Goal: Information Seeking & Learning: Learn about a topic

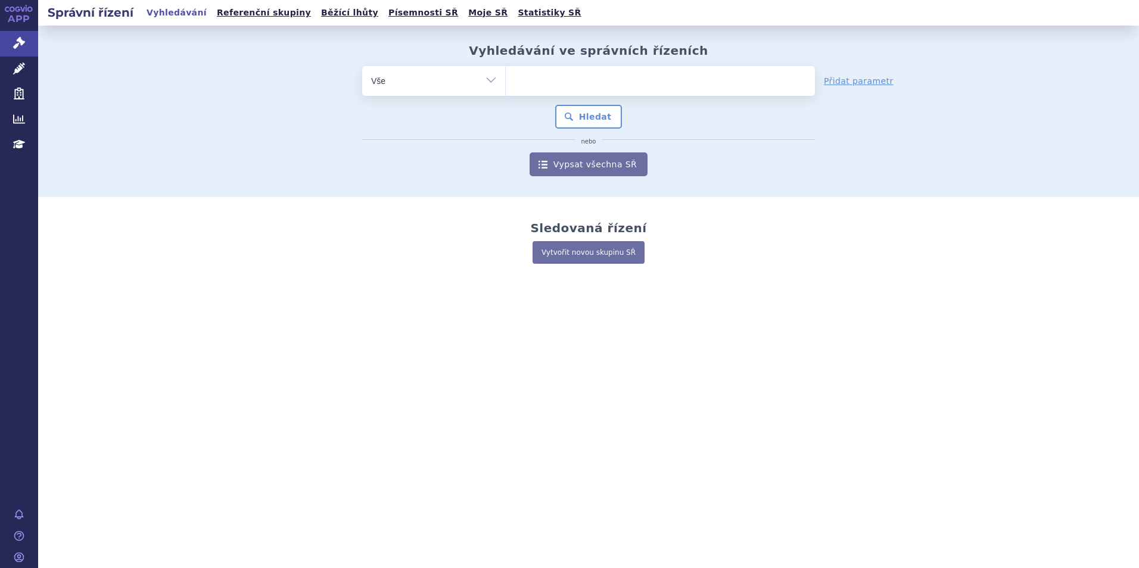
click at [561, 74] on ul at bounding box center [660, 78] width 309 height 25
click at [506, 74] on select at bounding box center [505, 81] width 1 height 30
type input "ka"
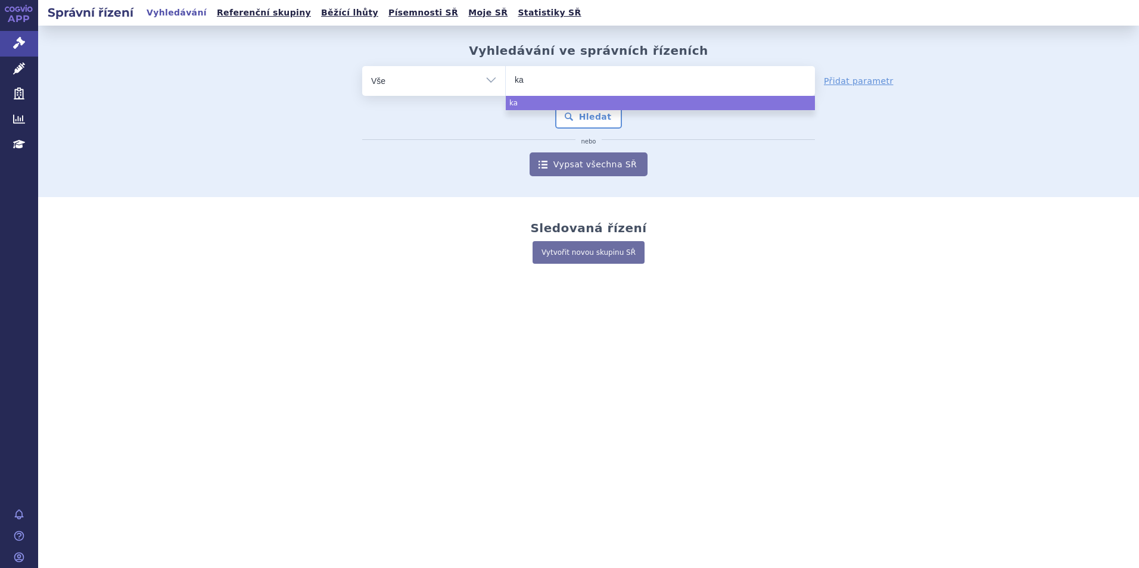
type input "kad"
type input "kadc"
type input "kadcyl"
type input "kadcyla"
select select "kadcyla"
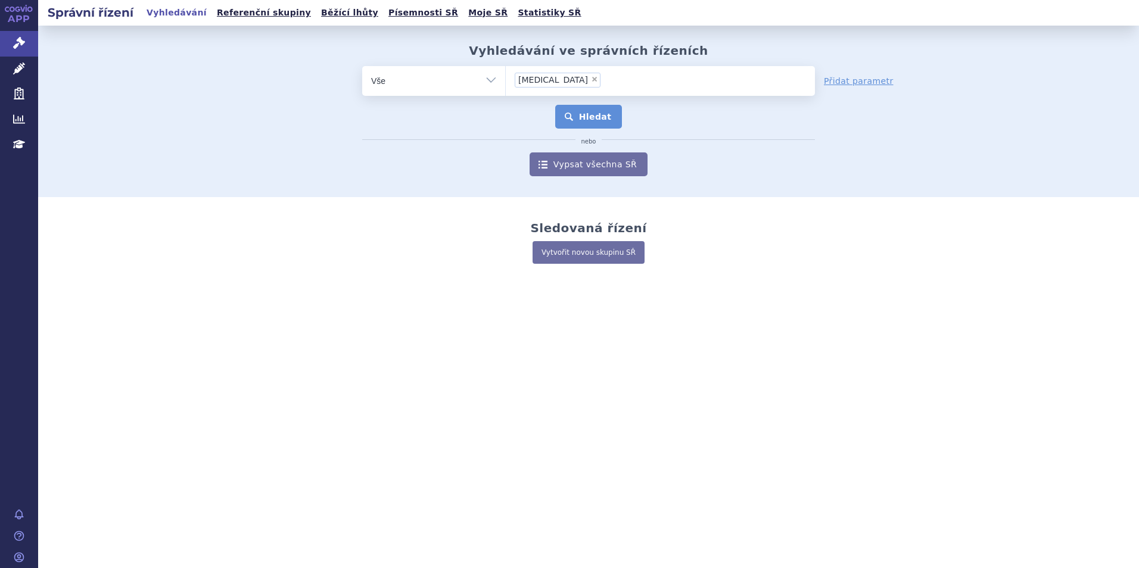
click at [592, 122] on button "Hledat" at bounding box center [588, 117] width 67 height 24
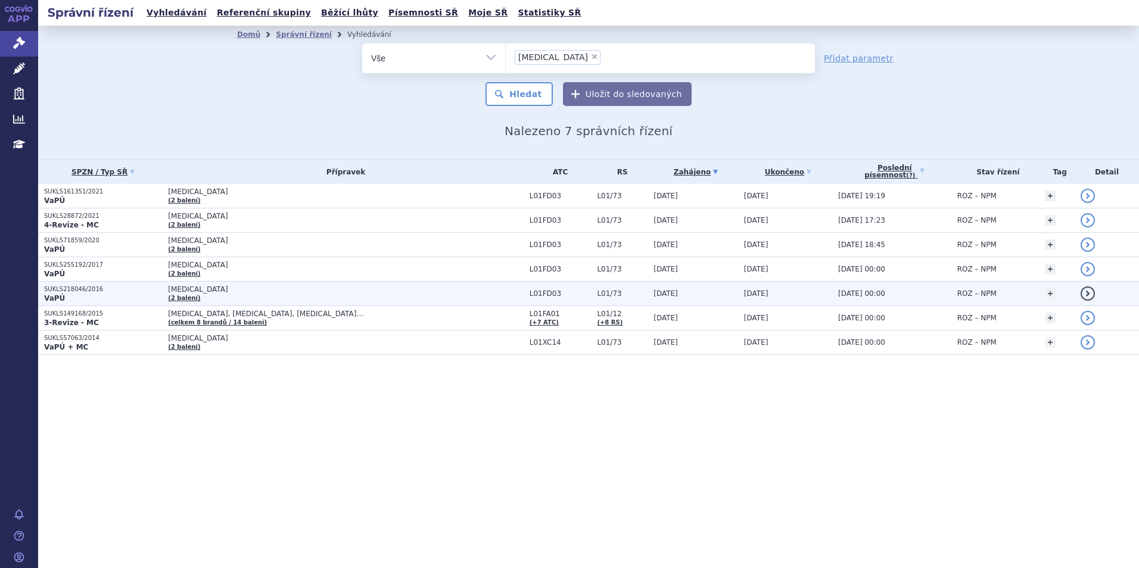
click at [94, 295] on p "VaPÚ" at bounding box center [103, 299] width 118 height 10
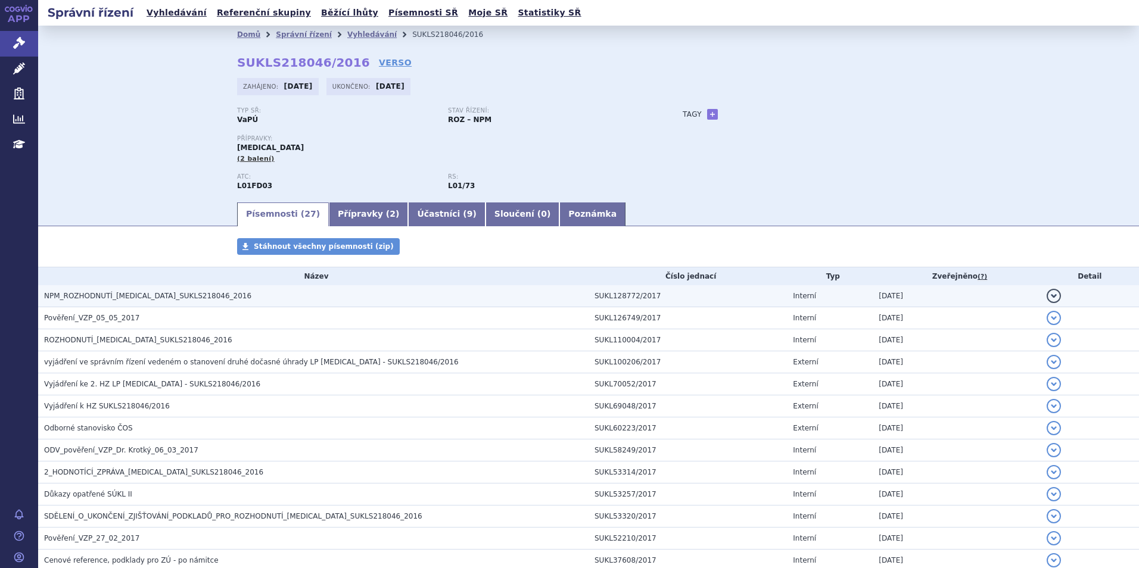
drag, startPoint x: 0, startPoint y: 0, endPoint x: 134, endPoint y: 295, distance: 324.0
click at [134, 295] on span "NPM_ROZHODNUTÍ_[MEDICAL_DATA]_SUKLS218046_2016" at bounding box center [147, 296] width 207 height 8
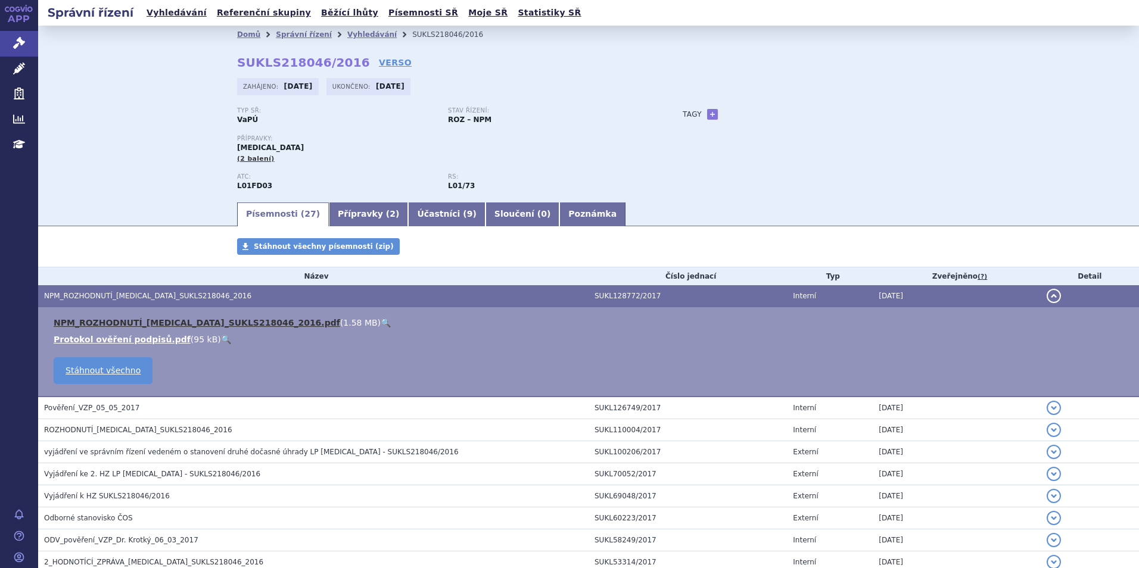
click at [136, 319] on link "NPM_ROZHODNUTÍ_[MEDICAL_DATA]_SUKLS218046_2016.pdf" at bounding box center [197, 323] width 287 height 10
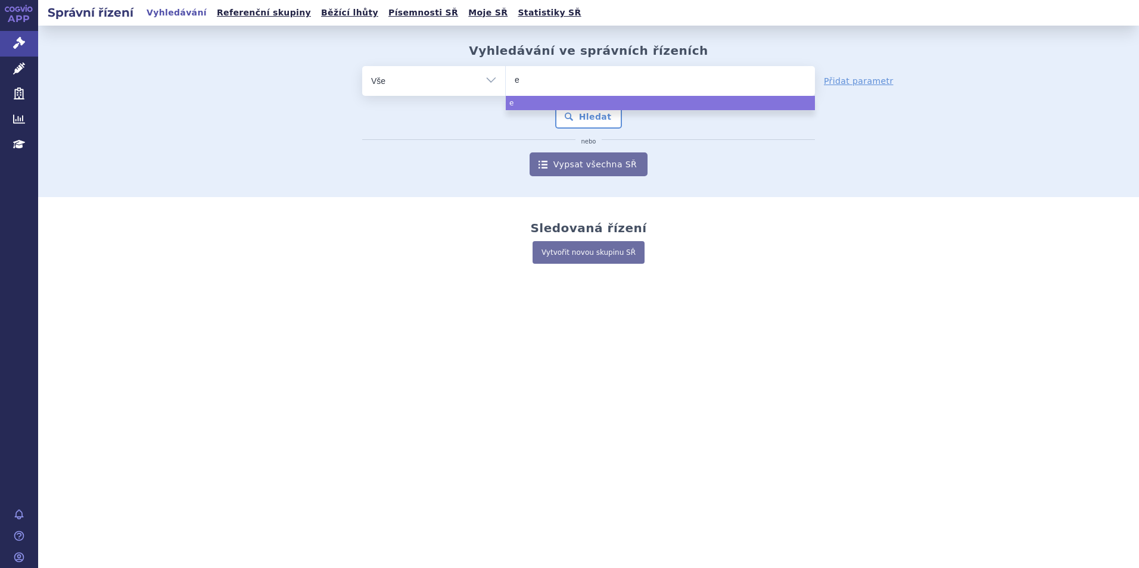
type input "en"
type input "enh"
type input "enher"
type input "enhert"
type input "enhertu"
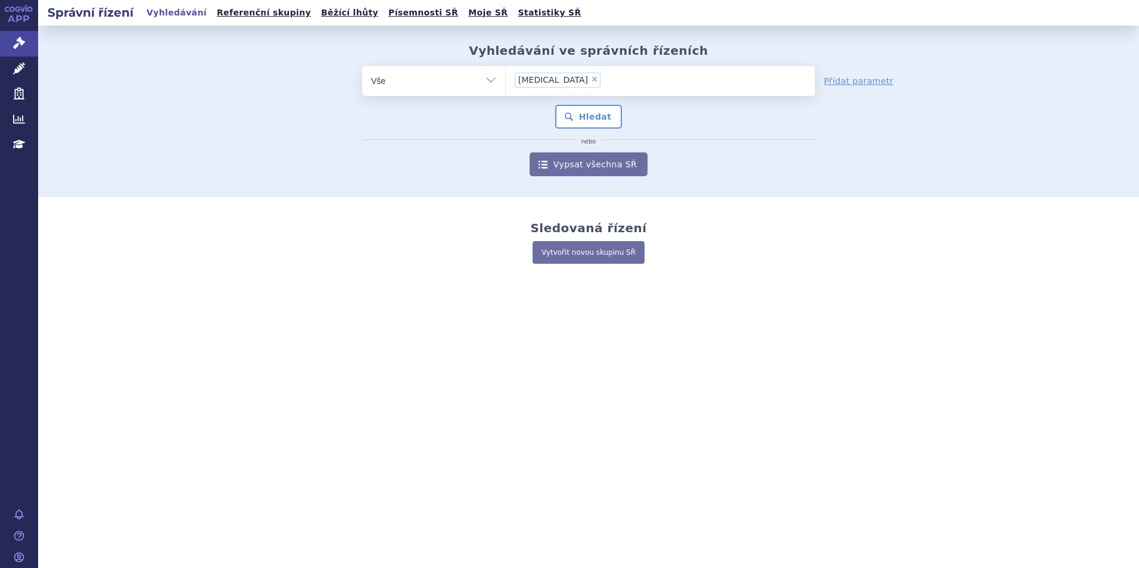
select select "enhertu"
click at [607, 114] on button "Hledat" at bounding box center [588, 117] width 67 height 24
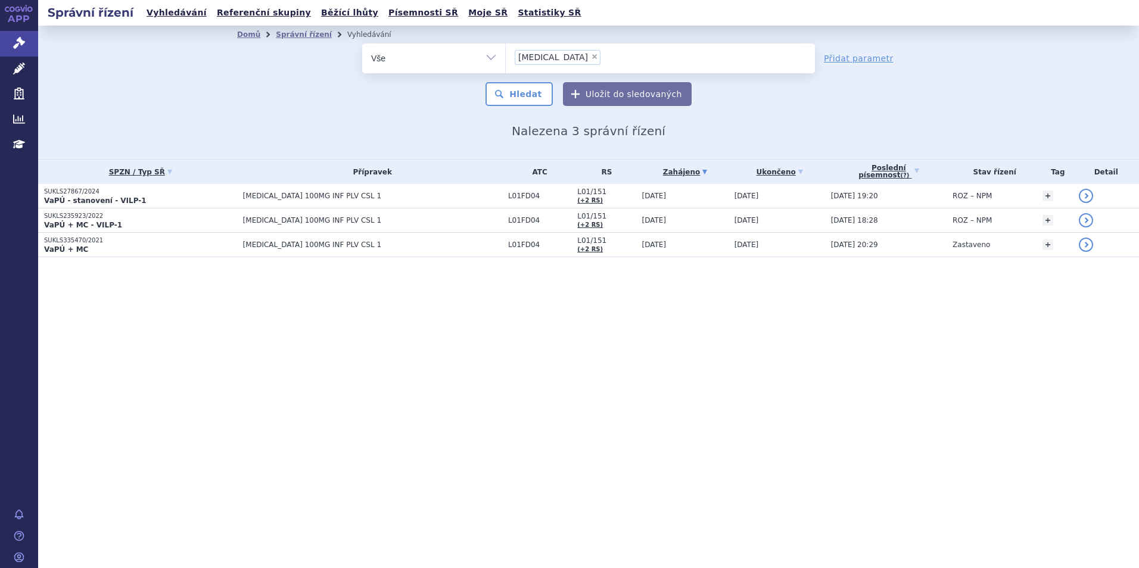
click at [501, 310] on div "Správní řízení Vyhledávání Referenční skupiny Běžící lhůty Písemnosti SŘ Moje S…" at bounding box center [588, 284] width 1101 height 568
click at [18, 70] on icon at bounding box center [19, 69] width 12 height 12
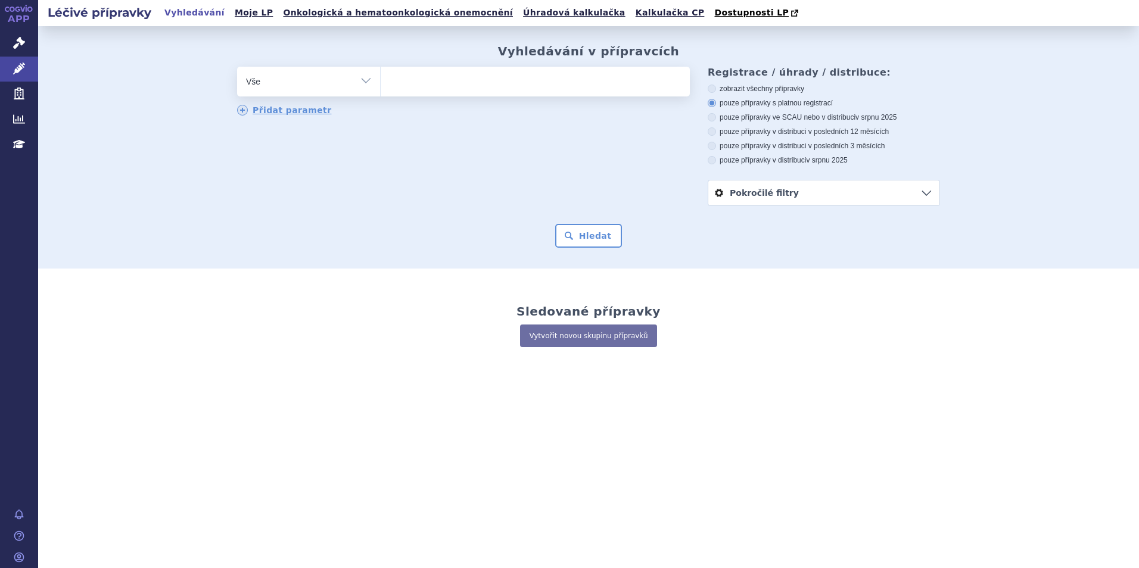
click at [446, 82] on ul at bounding box center [535, 79] width 309 height 25
click at [381, 82] on select at bounding box center [380, 81] width 1 height 30
type input "en"
type input "enh"
type input "enher"
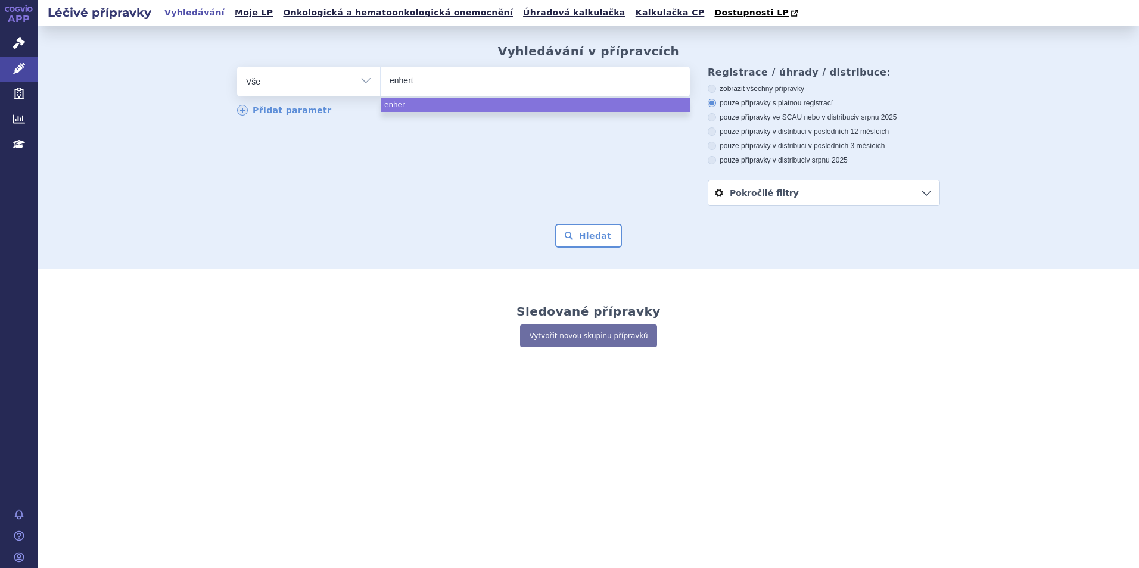
type input "[MEDICAL_DATA]"
select select "[MEDICAL_DATA]"
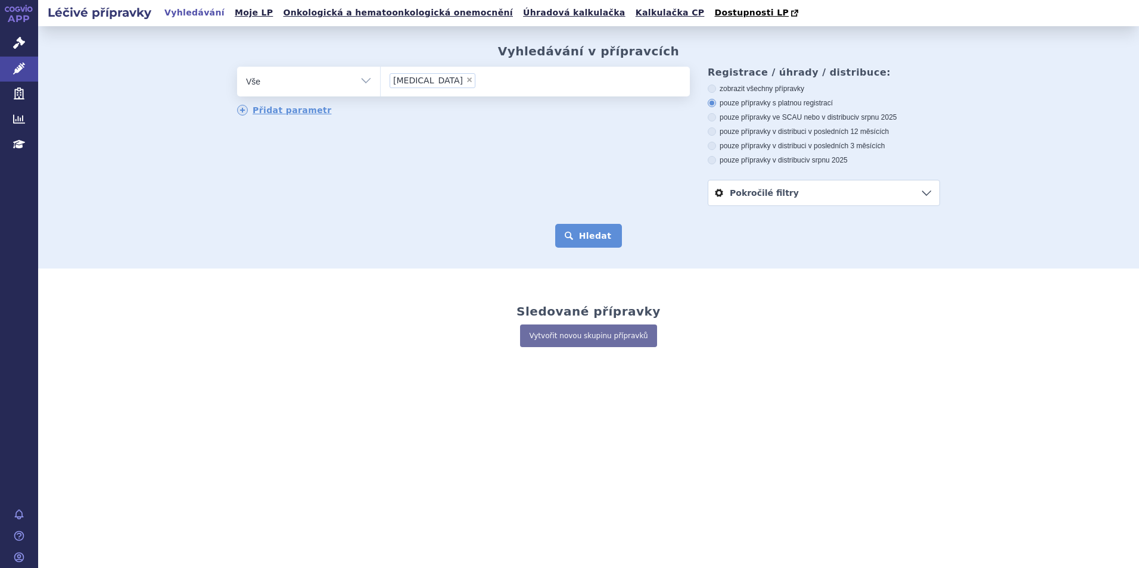
click at [590, 234] on button "Hledat" at bounding box center [588, 236] width 67 height 24
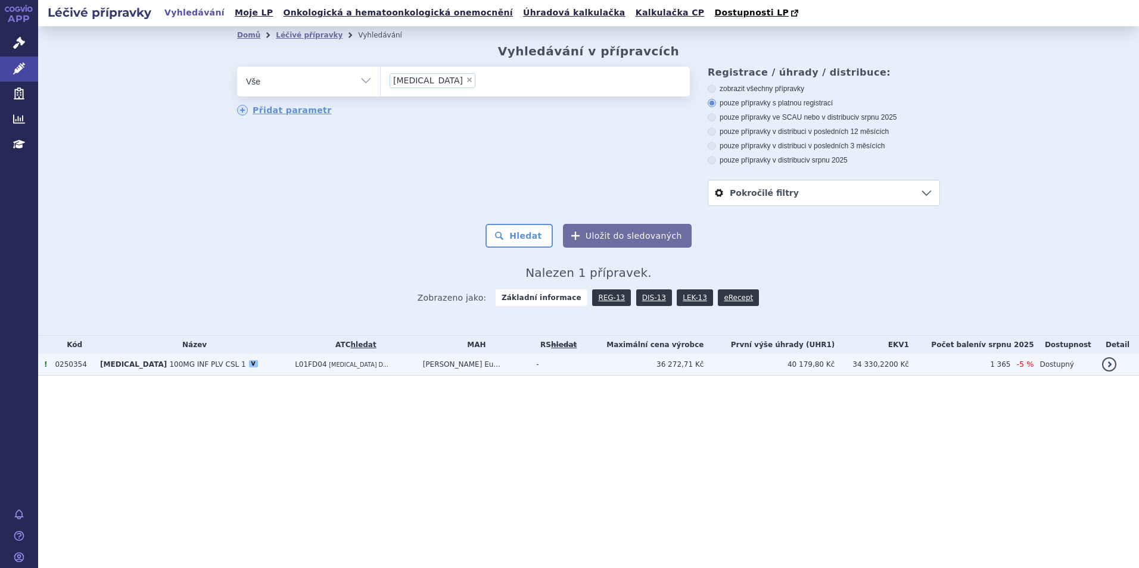
click at [129, 364] on span "ENHERTU" at bounding box center [133, 365] width 67 height 8
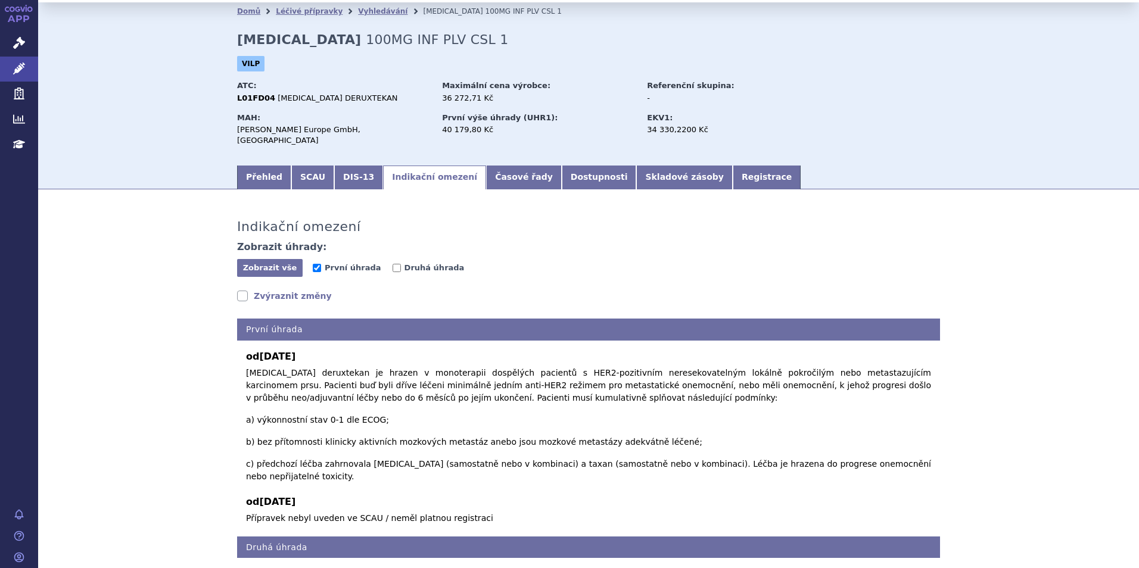
scroll to position [36, 0]
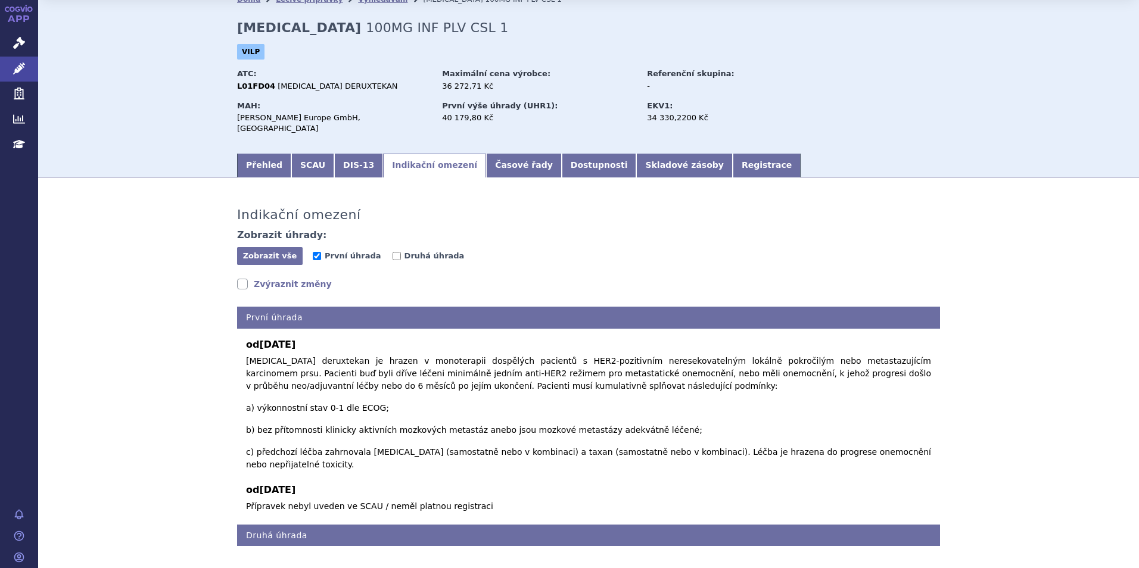
click at [239, 265] on div "Indikační omezení Zobrazit úhrady: Zobrazit vše Skrýt vše První úhrada Druhá úh…" at bounding box center [588, 368] width 751 height 358
click at [244, 278] on link "Zvýraznit změny" at bounding box center [284, 284] width 95 height 12
click at [393, 252] on input "Druhá úhrada" at bounding box center [397, 256] width 8 height 8
checkbox input "true"
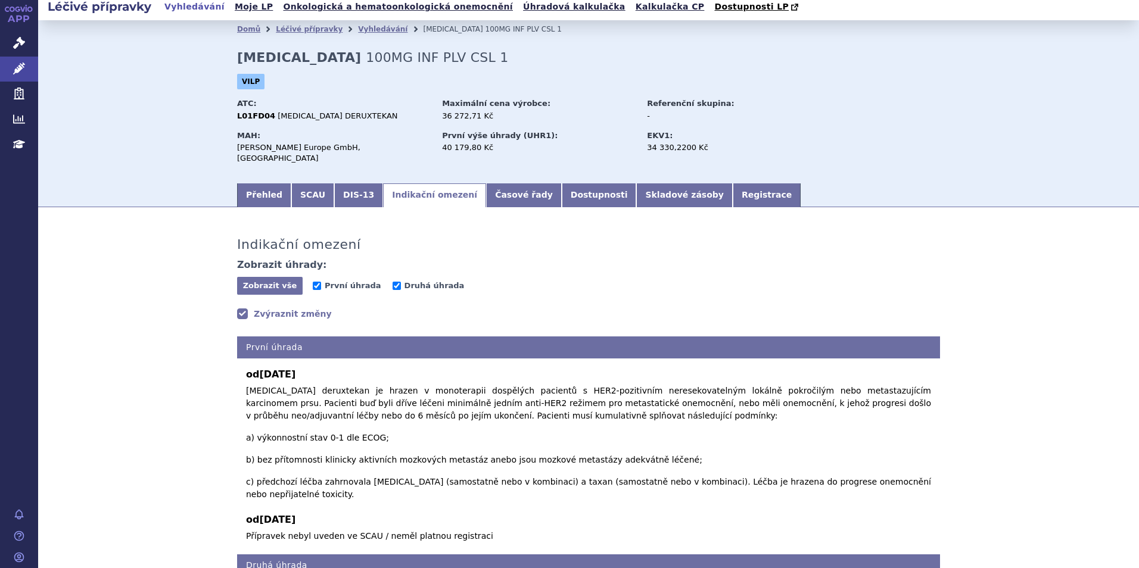
scroll to position [0, 0]
